Goal: Obtain resource: Download file/media

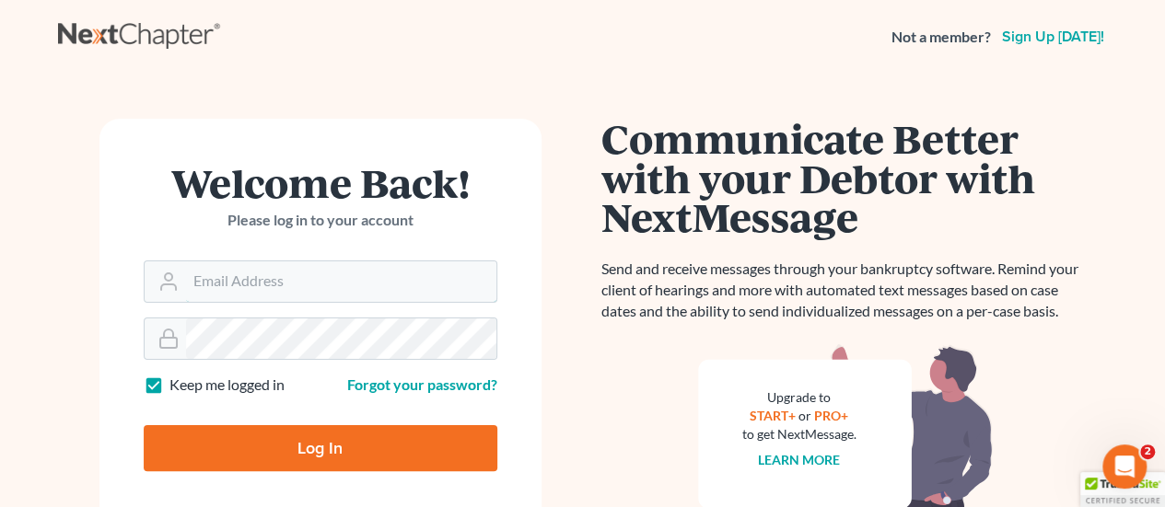
type input "gabriel.delvirginia@verizon.net"
click at [311, 442] on input "Log In" at bounding box center [321, 448] width 354 height 46
type input "Thinking..."
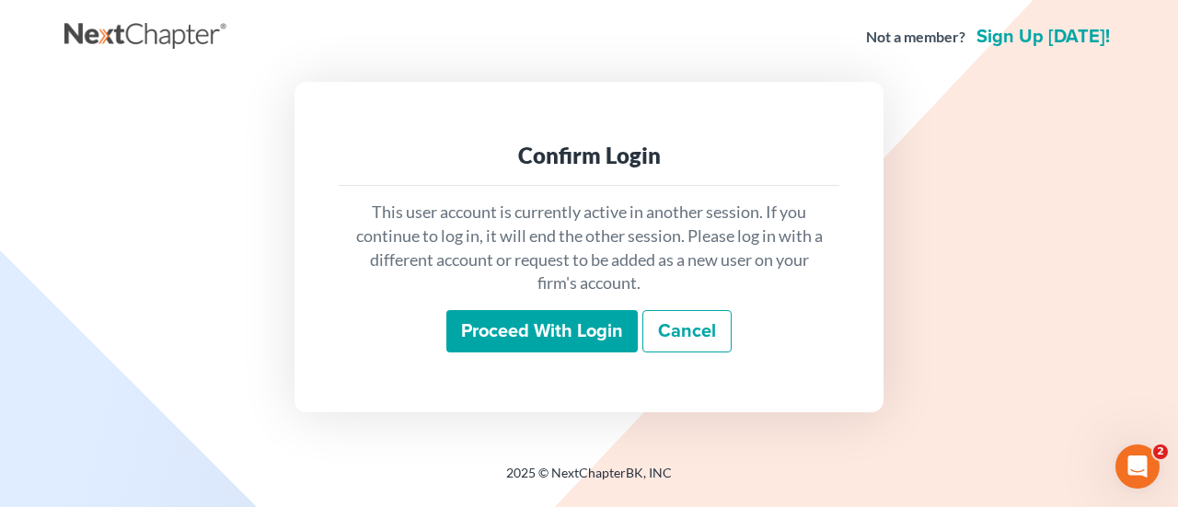
click at [496, 325] on input "Proceed with login" at bounding box center [543, 331] width 192 height 42
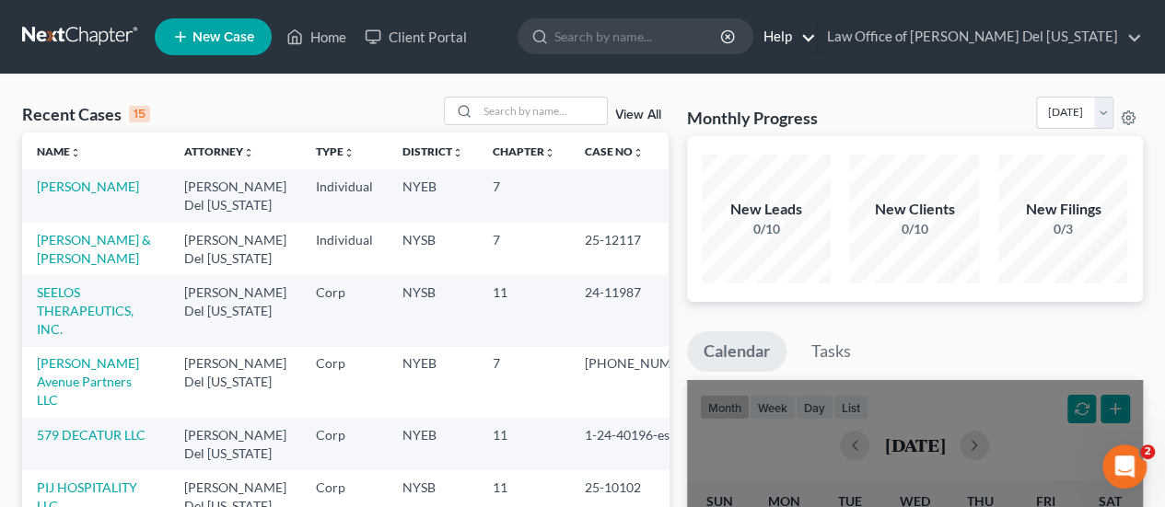
click at [816, 38] on link "Help" at bounding box center [785, 36] width 62 height 33
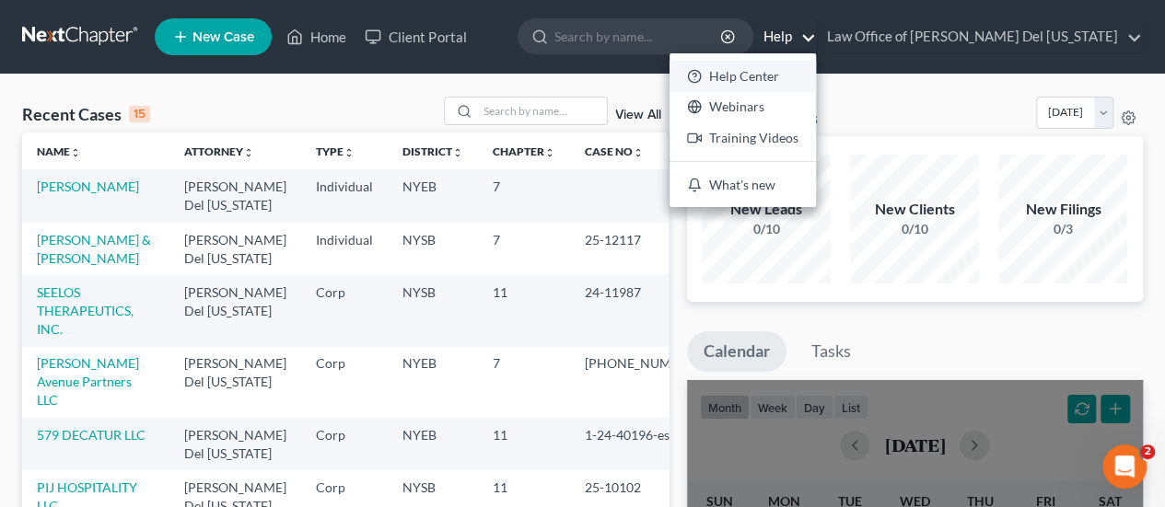
click at [816, 75] on link "Help Center" at bounding box center [742, 76] width 146 height 31
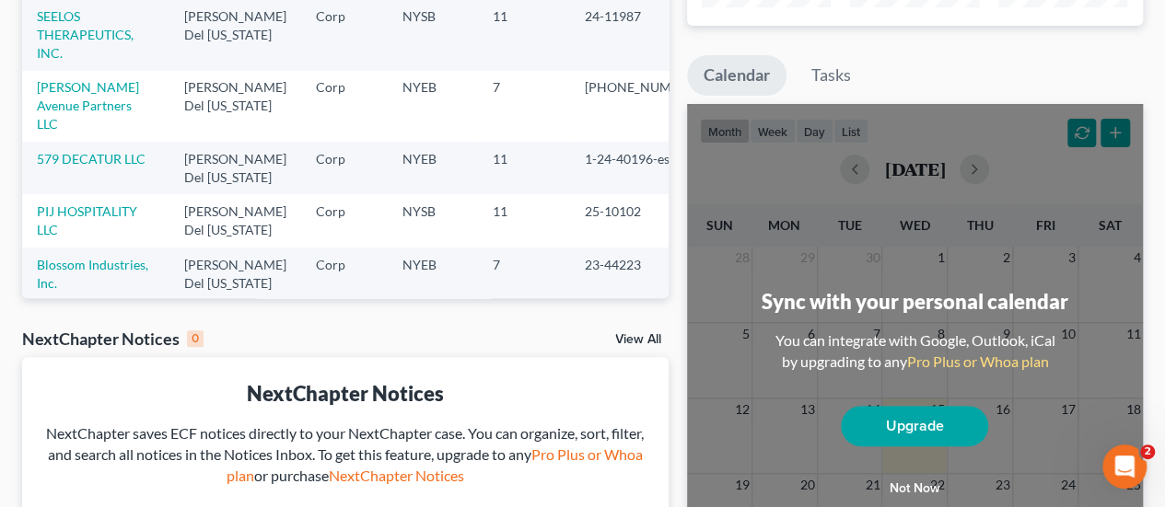
scroll to position [92, 0]
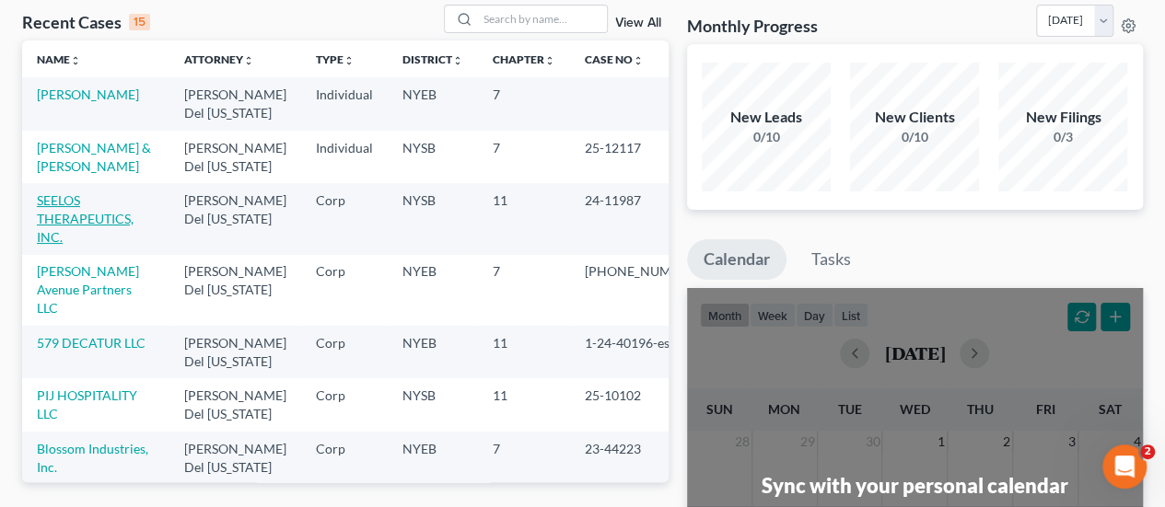
click at [71, 216] on link "SEELOS THERAPEUTICS, INC." at bounding box center [85, 218] width 97 height 52
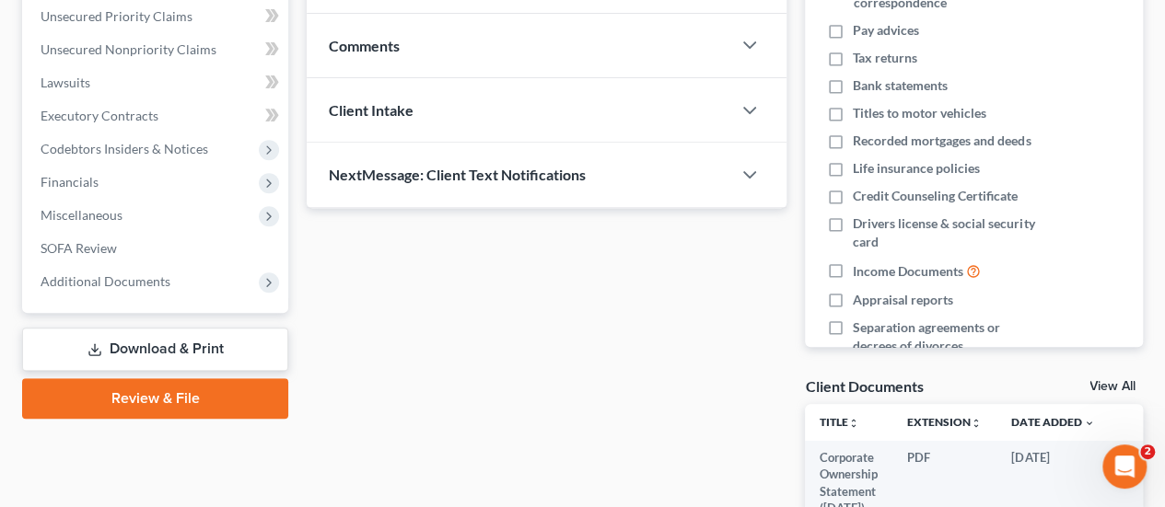
scroll to position [368, 0]
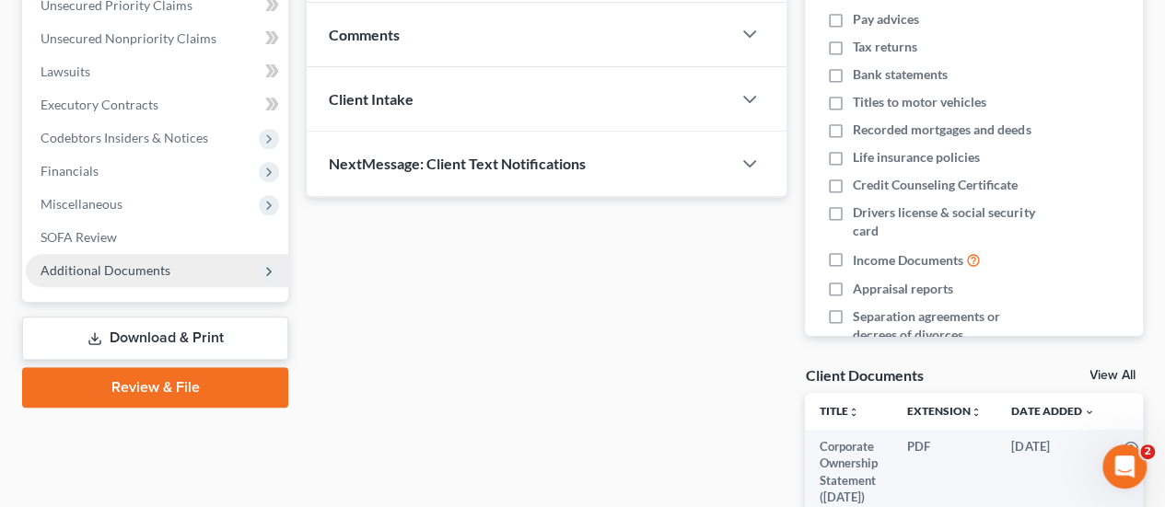
click at [269, 270] on polyline at bounding box center [269, 271] width 4 height 7
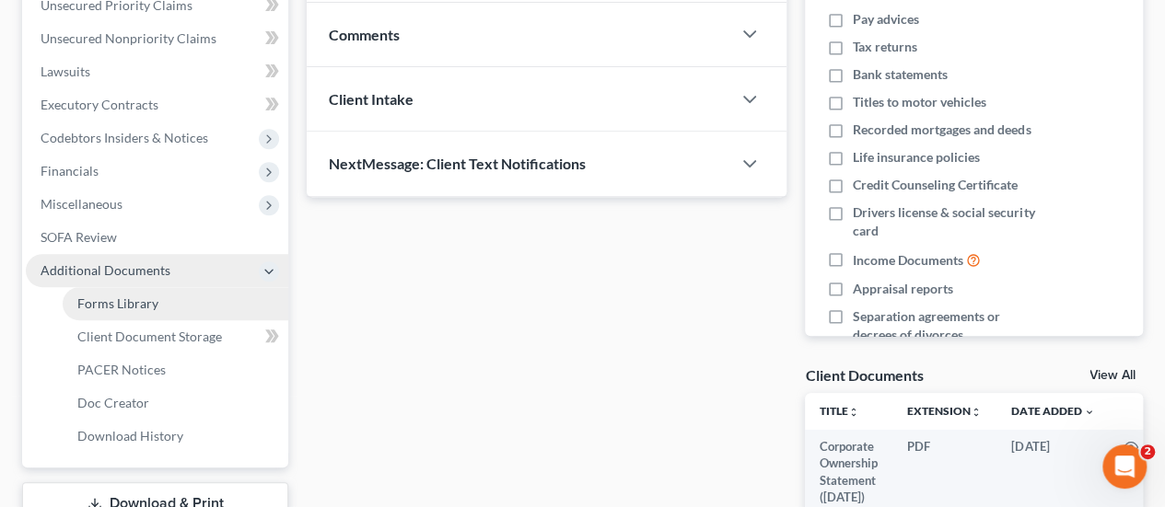
click at [145, 302] on span "Forms Library" at bounding box center [117, 304] width 81 height 16
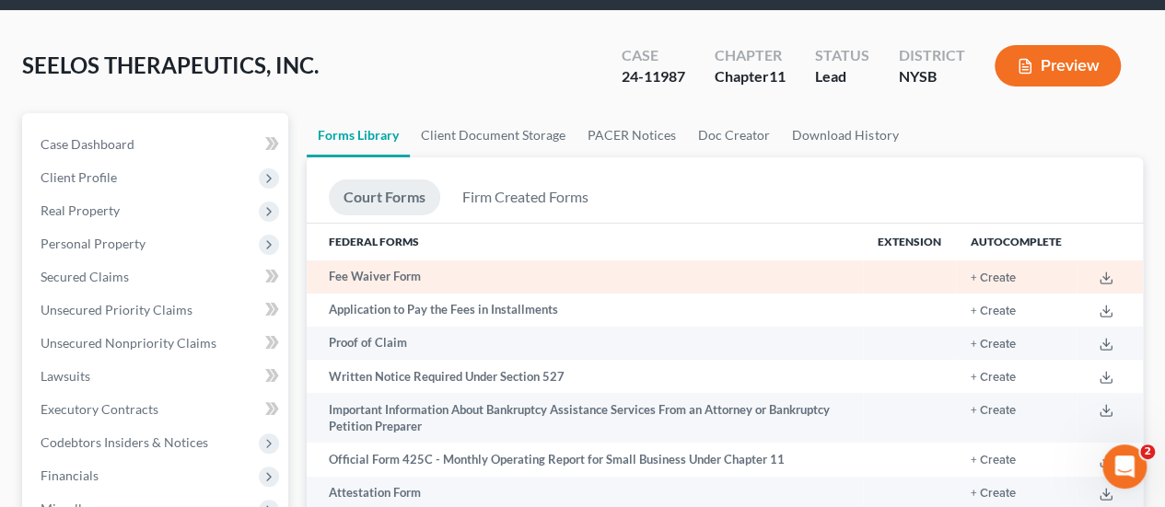
scroll to position [92, 0]
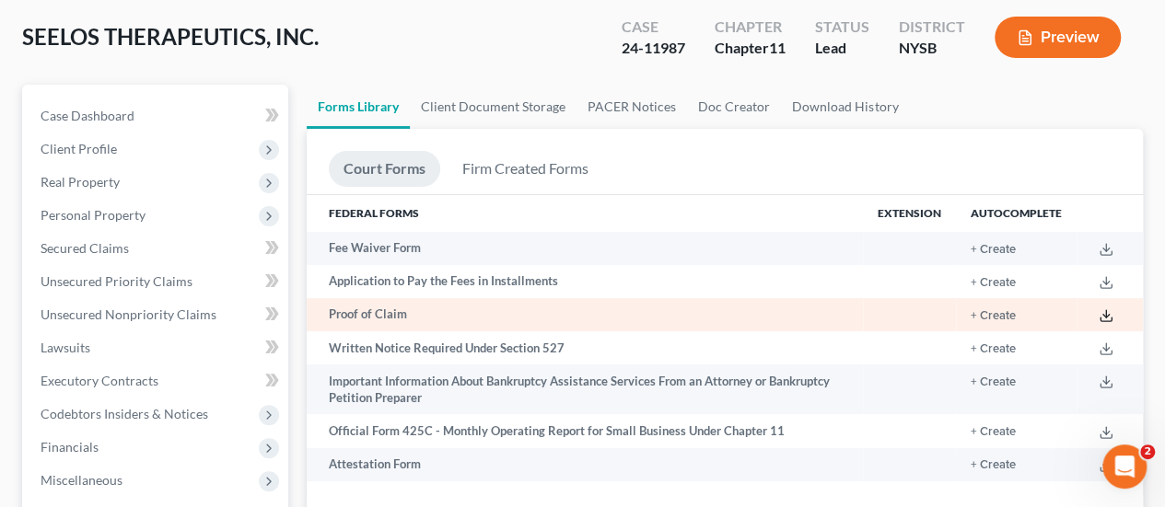
click at [1108, 318] on icon at bounding box center [1105, 315] width 15 height 15
